Goal: Transaction & Acquisition: Purchase product/service

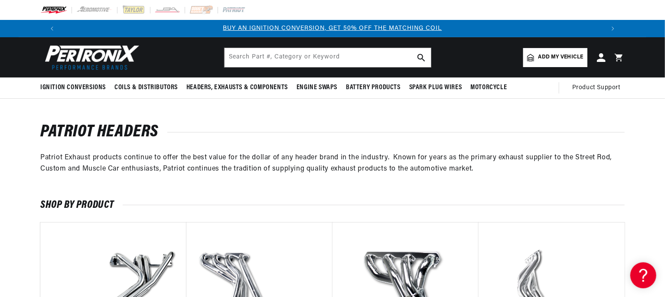
click at [554, 54] on span "Add my vehicle" at bounding box center [560, 57] width 45 height 8
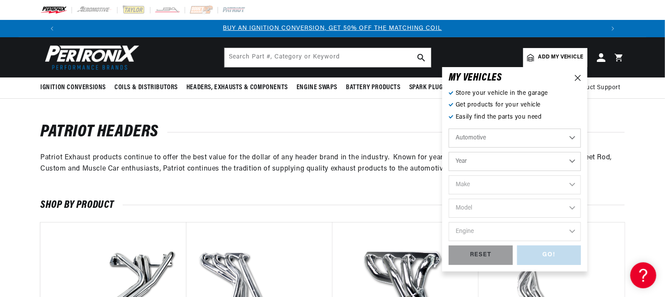
click at [487, 139] on select "Automotive Agricultural Industrial Marine Motorcycle" at bounding box center [515, 138] width 132 height 19
click at [449, 129] on select "Automotive Agricultural Industrial Marine Motorcycle" at bounding box center [515, 138] width 132 height 19
click at [482, 163] on select "Year 2022 2021 2020 2019 2018 2017 2016 2015 2014 2013 2012 2011 2010 2009 2008…" at bounding box center [515, 161] width 132 height 19
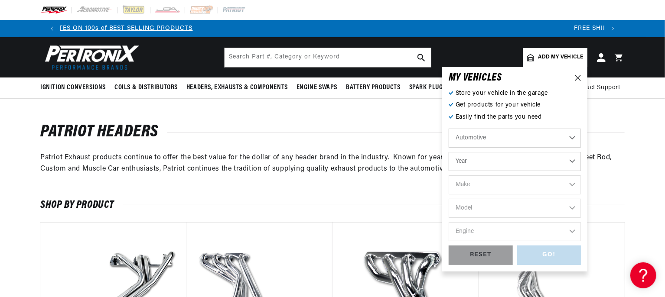
select select "1998"
click at [449, 152] on select "Year 2022 2021 2020 2019 2018 2017 2016 2015 2014 2013 2012 2011 2010 2009 2008…" at bounding box center [515, 161] width 132 height 19
select select "1998"
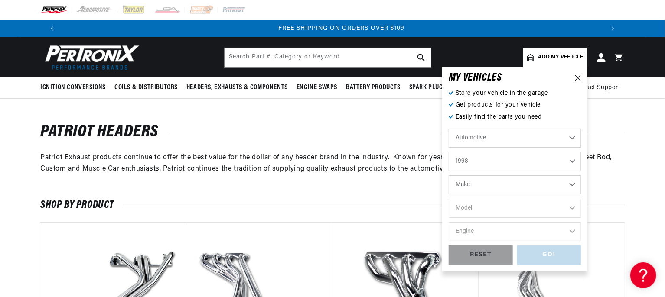
scroll to position [0, 1082]
click at [473, 187] on select "Make Buick Chevrolet Chrysler Dodge Ford GMC Hyundai Isuzu Jeep Lincoln Mazda M…" at bounding box center [515, 185] width 132 height 19
select select "Chevrolet"
click at [449, 176] on select "Make Buick Chevrolet Chrysler Dodge Ford GMC Hyundai Isuzu Jeep Lincoln Mazda M…" at bounding box center [515, 185] width 132 height 19
select select "Chevrolet"
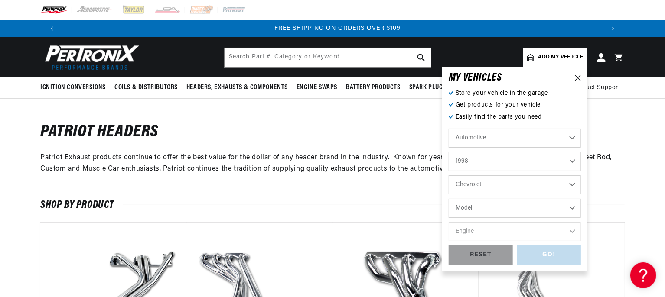
click at [478, 205] on select "Model Astro B7 Blazer C35 C1500 C1500 Suburban C2500 C2500 Suburban C3500 C3500…" at bounding box center [515, 208] width 132 height 19
select select "C1500"
click at [449, 199] on select "Model Astro B7 Blazer C35 C1500 C1500 Suburban C2500 C2500 Suburban C3500 C3500…" at bounding box center [515, 208] width 132 height 19
select select "C1500"
click at [502, 230] on select "Engine 4.3L 5.0L 5.7L 6.5L" at bounding box center [515, 231] width 132 height 19
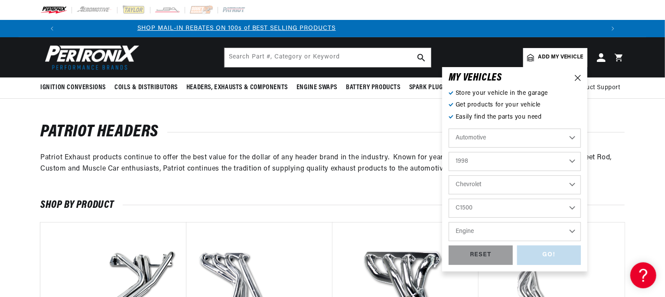
select select "5.7L"
click at [449, 222] on select "Engine 4.3L 5.0L 5.7L 6.5L" at bounding box center [515, 231] width 132 height 19
select select "5.7L"
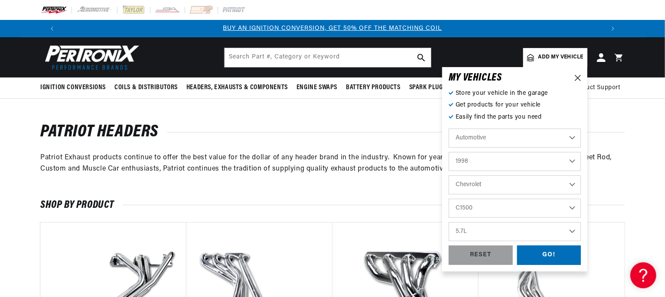
scroll to position [0, 0]
click at [541, 251] on div "GO!" at bounding box center [549, 256] width 64 height 20
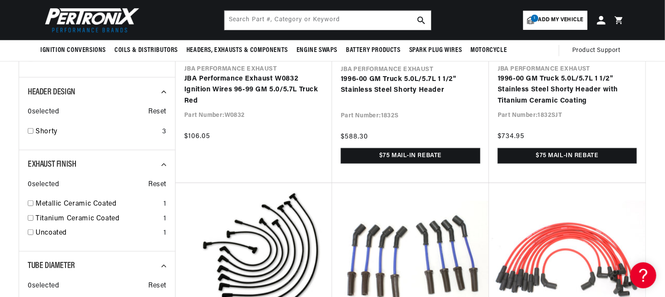
scroll to position [87, 0]
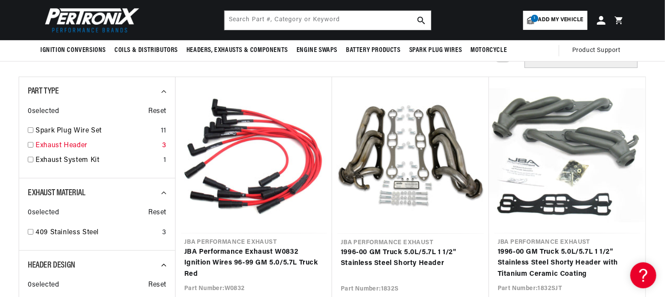
click at [62, 143] on link "Exhaust Header" at bounding box center [97, 145] width 123 height 11
checkbox input "true"
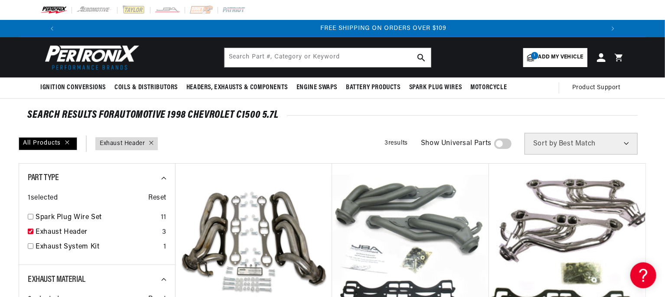
click at [557, 57] on span "Add my vehicle" at bounding box center [560, 57] width 45 height 8
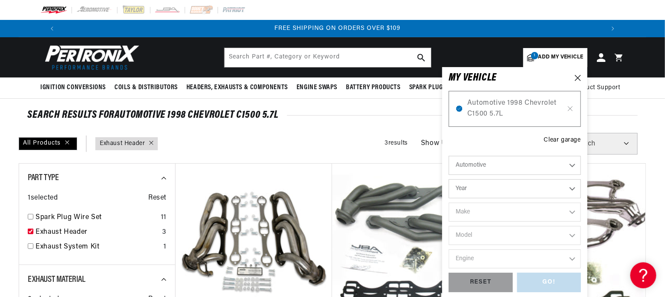
scroll to position [0, 1082]
click at [506, 164] on select "Automotive Agricultural Industrial Marine Motorcycle" at bounding box center [515, 165] width 132 height 19
click at [449, 156] on select "Automotive Agricultural Industrial Marine Motorcycle" at bounding box center [515, 165] width 132 height 19
click at [487, 188] on select "Year 2022 2021 2020 2019 2018 2017 2016 2015 2014 2013 2012 2011 2010 2009 2008…" at bounding box center [515, 188] width 132 height 19
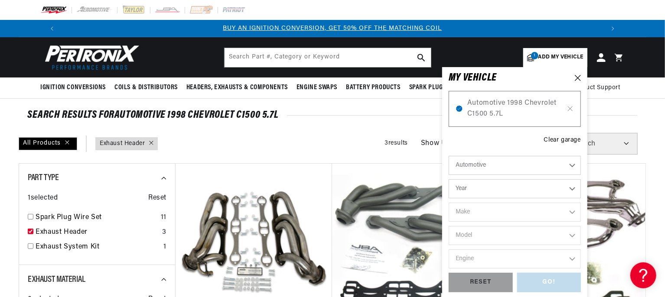
select select "1989"
click at [449, 179] on select "Year 2022 2021 2020 2019 2018 2017 2016 2015 2014 2013 2012 2011 2010 2009 2008…" at bounding box center [515, 188] width 132 height 19
select select "1989"
click at [493, 212] on select "Make Buick Cadillac Chevrolet Chrysler Dodge Eagle Ford GMC Hyundai Isuzu Jeep …" at bounding box center [515, 212] width 132 height 19
select select "Chevrolet"
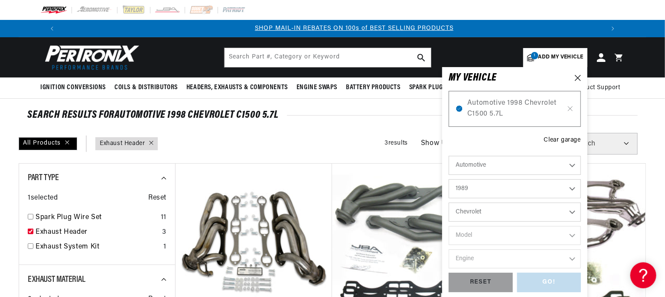
click at [449, 203] on select "Make Buick Cadillac Chevrolet Chrysler Dodge Eagle Ford GMC Hyundai Isuzu Jeep …" at bounding box center [515, 212] width 132 height 19
select select "Chevrolet"
click at [498, 235] on select "Model Astro B60 Blazer C50 C60 C70 C1500 C2500 C3500 Camaro Caprice Corvette G1…" at bounding box center [515, 235] width 132 height 19
select select "C1500"
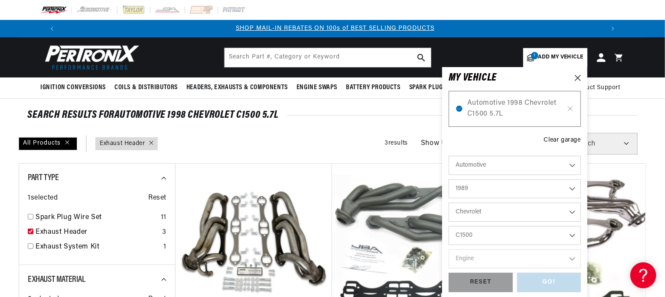
click at [449, 226] on select "Model Astro B60 Blazer C50 C60 C70 C1500 C2500 C3500 Camaro Caprice Corvette G1…" at bounding box center [515, 235] width 132 height 19
select select "C1500"
click at [500, 254] on select "Engine 4.3L 5.0L 5.7L" at bounding box center [515, 259] width 132 height 19
select select "5.7L"
click at [449, 250] on select "Engine 4.3L 5.0L 5.7L" at bounding box center [515, 259] width 132 height 19
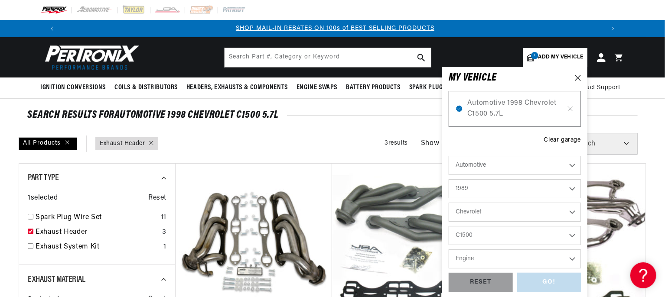
select select "5.7L"
click at [547, 280] on div "GO!" at bounding box center [549, 283] width 64 height 20
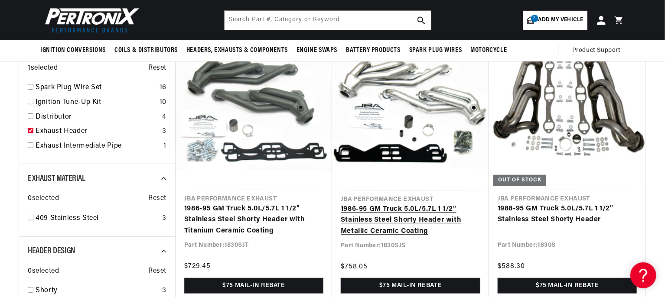
scroll to position [0, 1082]
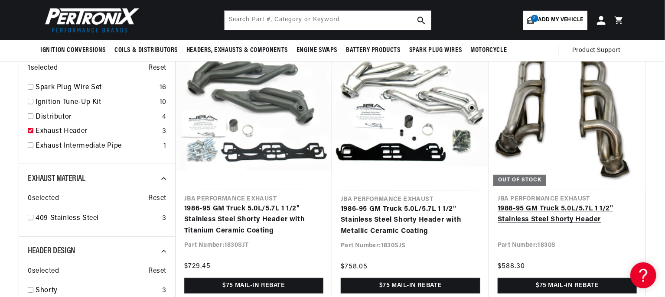
click at [600, 204] on link "1988-95 GM Truck 5.0L/5.7L 1 1/2" Stainless Steel Shorty Header" at bounding box center [567, 215] width 139 height 22
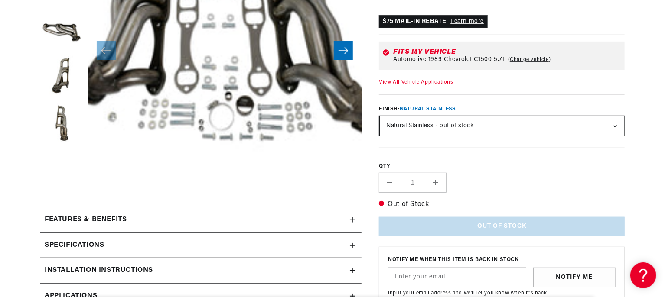
scroll to position [303, 0]
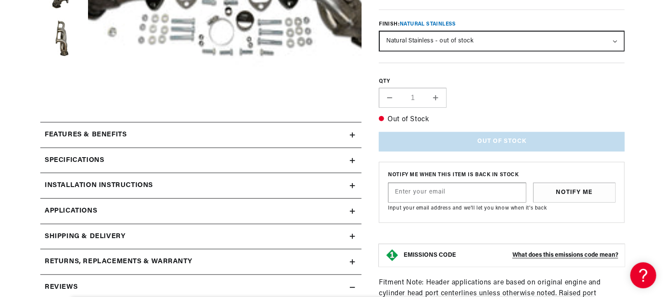
click at [355, 158] on icon at bounding box center [352, 160] width 5 height 5
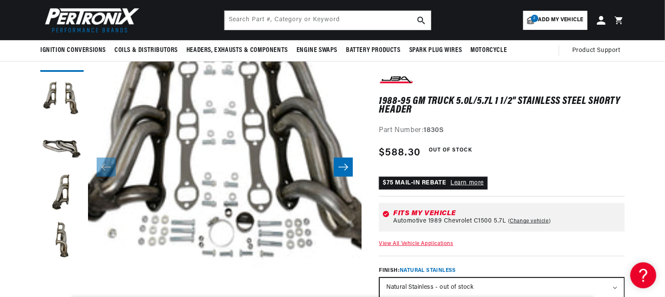
scroll to position [87, 0]
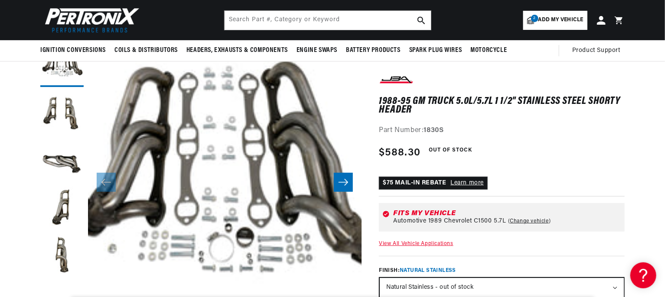
click at [340, 183] on icon "Slide right" at bounding box center [343, 182] width 10 height 9
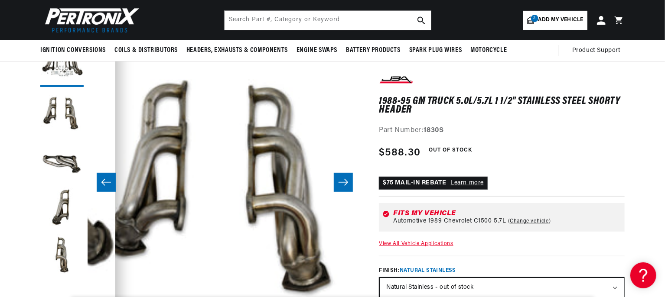
scroll to position [0, 375]
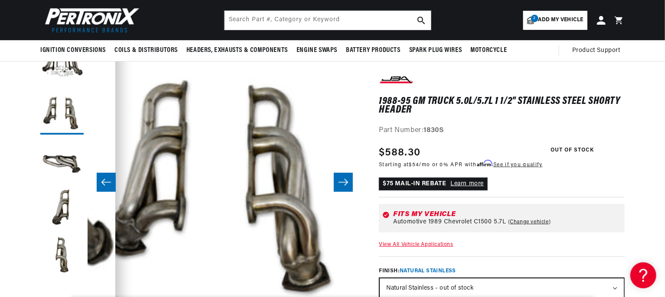
click at [340, 183] on icon "Slide right" at bounding box center [343, 182] width 10 height 9
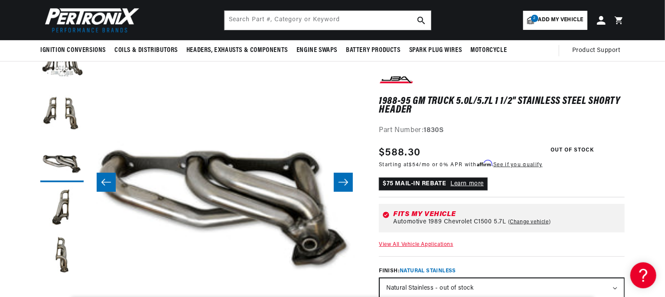
scroll to position [0, 1063]
